Goal: Navigation & Orientation: Go to known website

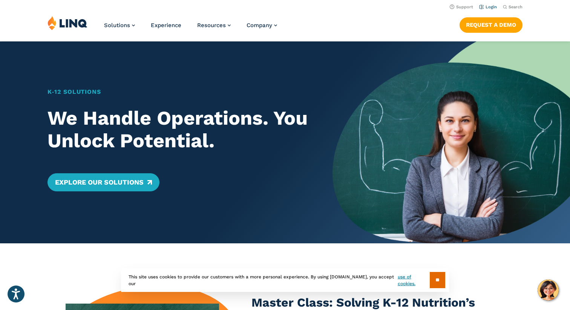
click at [488, 6] on link "Login" at bounding box center [488, 7] width 18 height 5
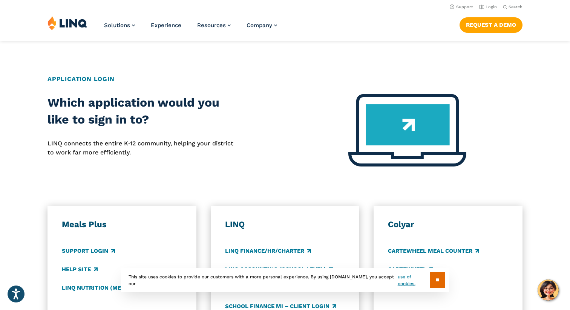
scroll to position [248, 0]
click at [488, 7] on link "Login" at bounding box center [488, 7] width 18 height 5
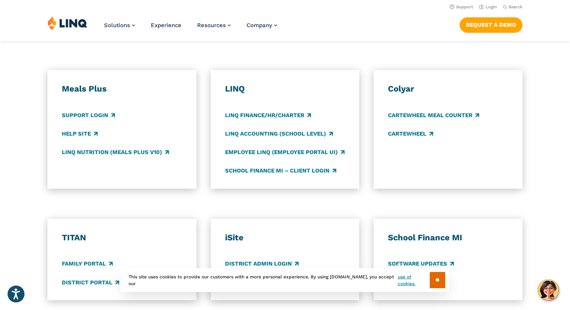
scroll to position [383, 0]
